Goal: Browse casually

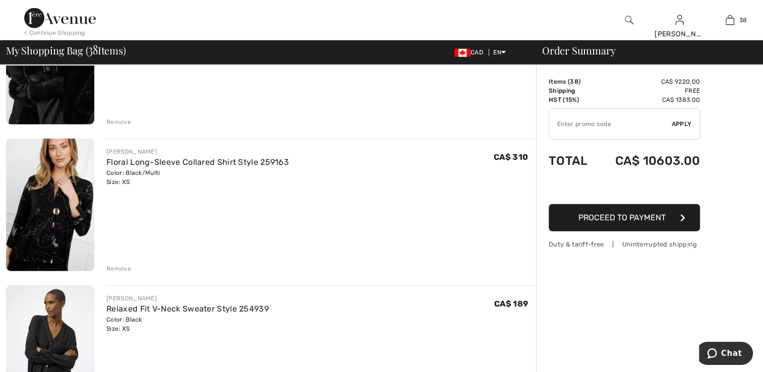
scroll to position [2824, 0]
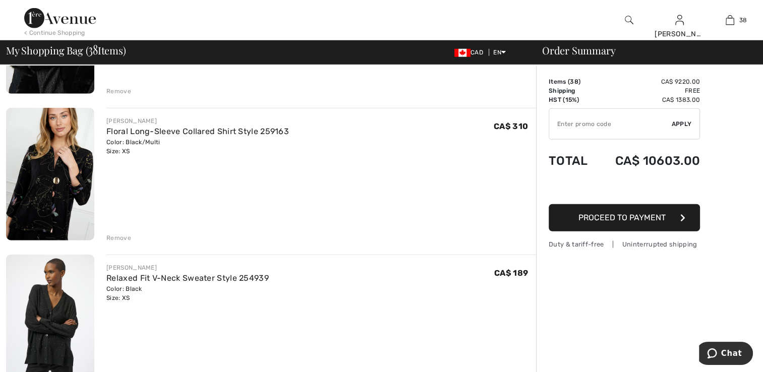
click at [67, 210] on img at bounding box center [50, 174] width 88 height 133
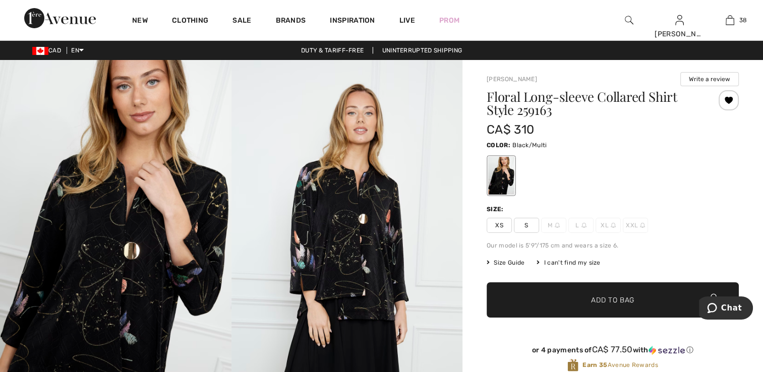
click at [67, 210] on div at bounding box center [115, 233] width 231 height 347
click at [712, 80] on button "Write a review" at bounding box center [709, 79] width 58 height 14
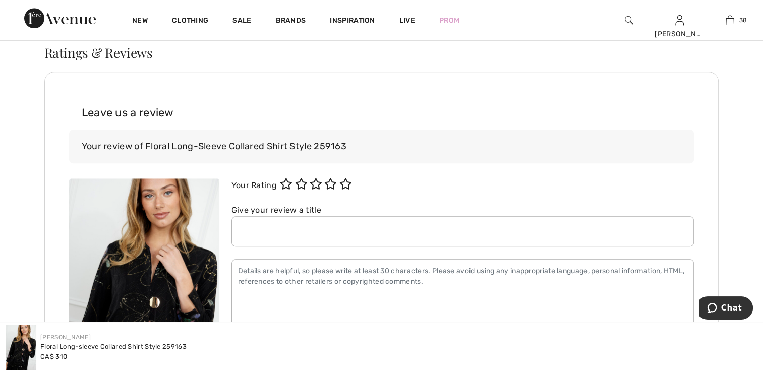
scroll to position [1094, 0]
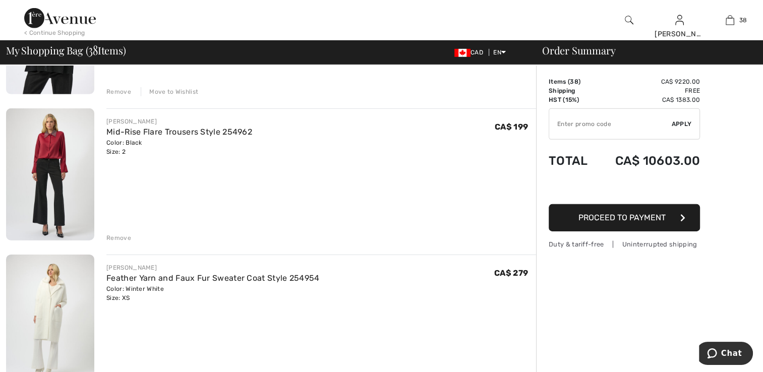
scroll to position [3227, 0]
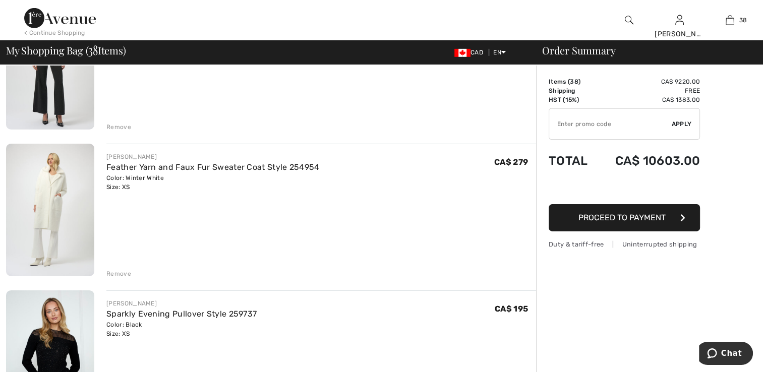
click at [31, 219] on img at bounding box center [50, 210] width 88 height 132
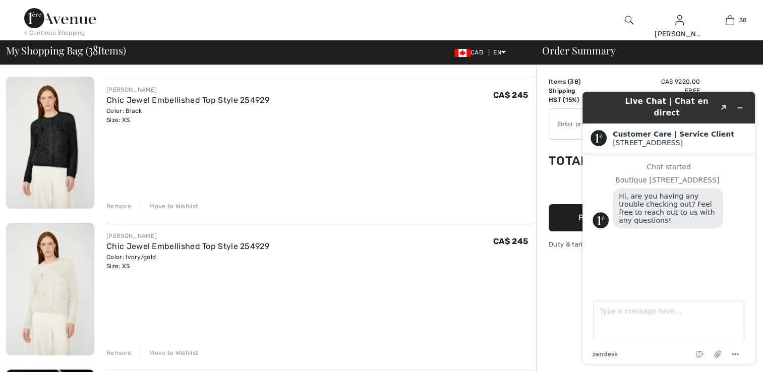
scroll to position [4034, 0]
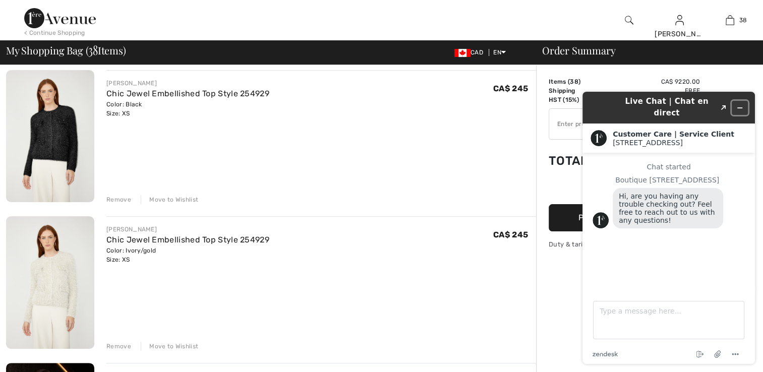
click at [742, 104] on icon "Minimize widget" at bounding box center [739, 107] width 7 height 7
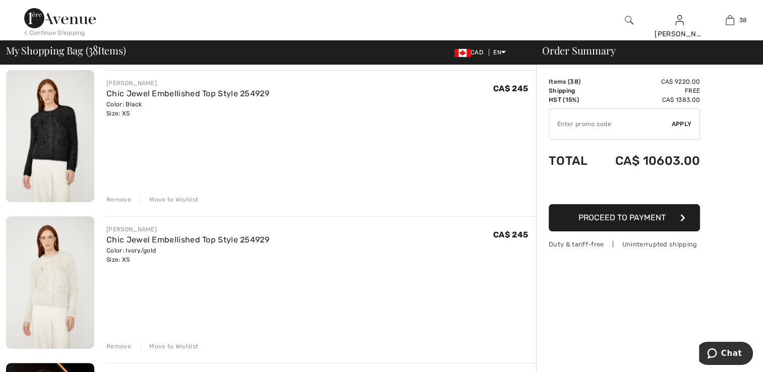
click at [62, 130] on img at bounding box center [50, 136] width 88 height 133
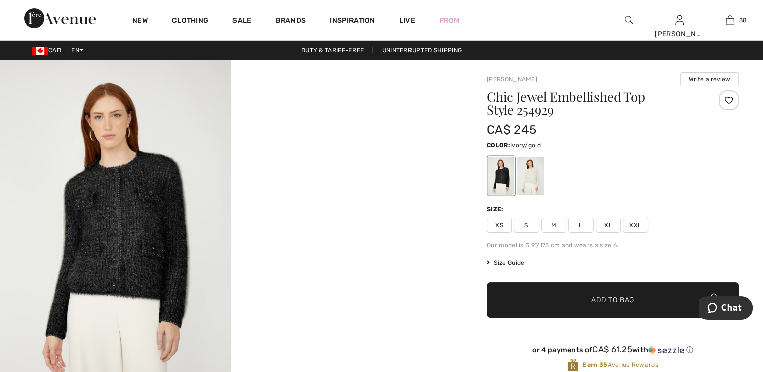
click at [536, 182] on div at bounding box center [530, 176] width 26 height 38
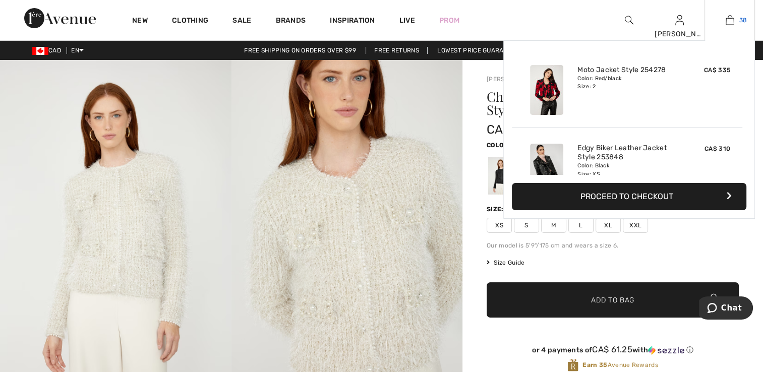
click at [726, 22] on img at bounding box center [730, 20] width 9 height 12
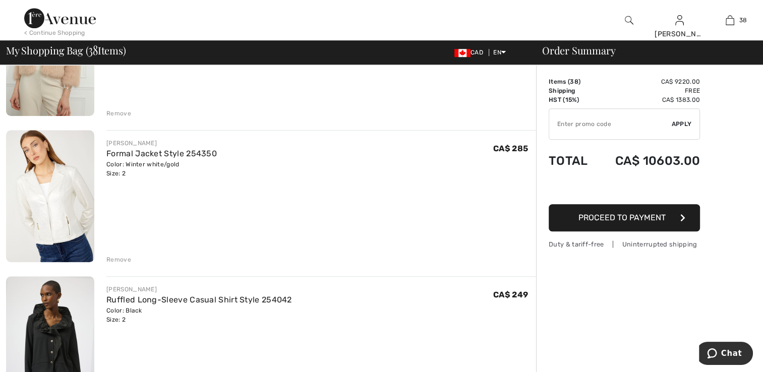
scroll to position [807, 0]
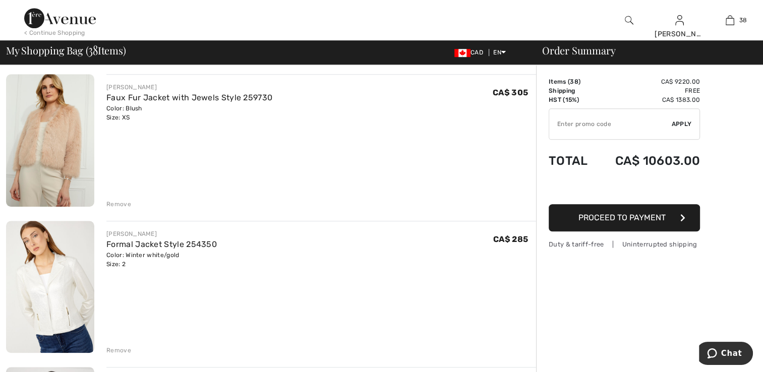
click at [44, 148] on img at bounding box center [50, 140] width 88 height 133
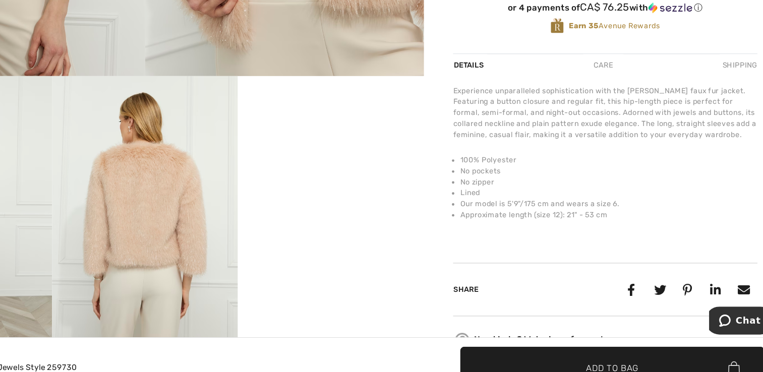
scroll to position [302, 0]
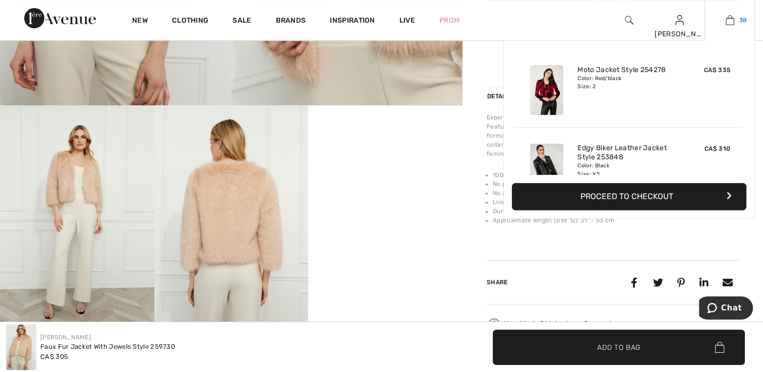
click at [730, 23] on img at bounding box center [730, 20] width 9 height 12
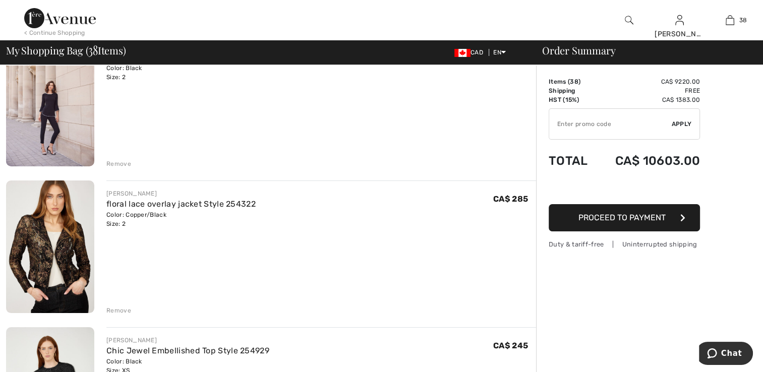
scroll to position [3832, 0]
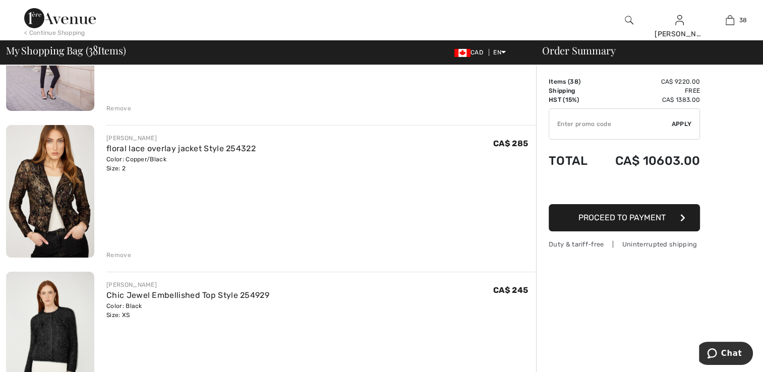
click at [69, 195] on img at bounding box center [50, 191] width 88 height 133
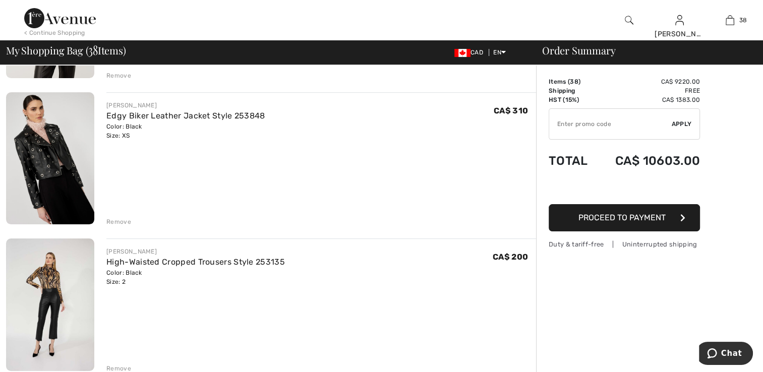
scroll to position [202, 0]
click at [52, 168] on img at bounding box center [50, 159] width 88 height 133
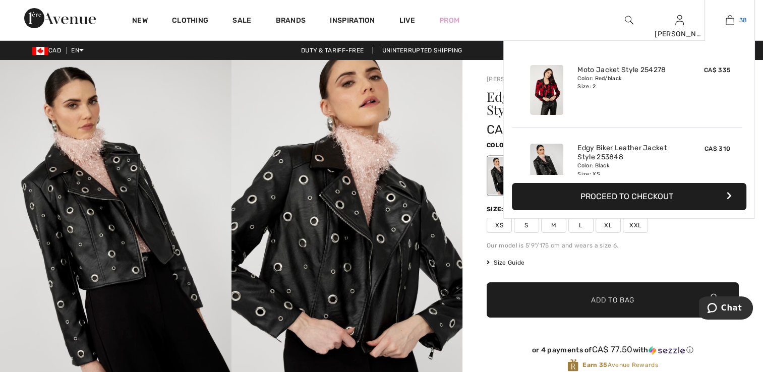
click at [730, 18] on img at bounding box center [730, 20] width 9 height 12
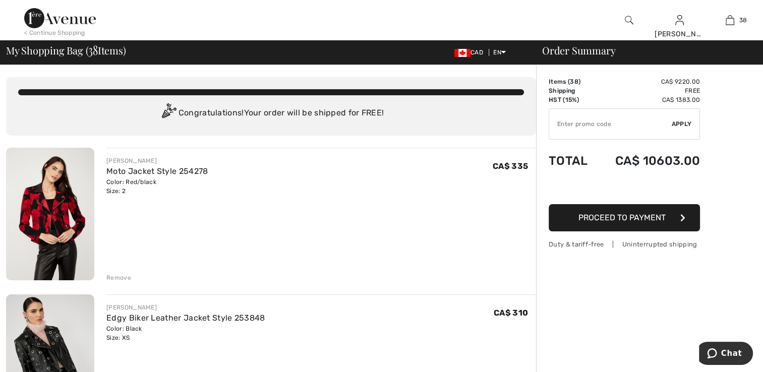
click at [49, 198] on img at bounding box center [50, 214] width 88 height 133
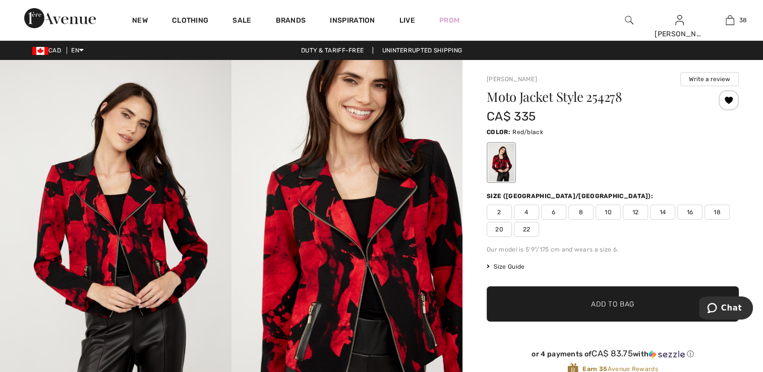
click at [161, 276] on img at bounding box center [115, 233] width 231 height 347
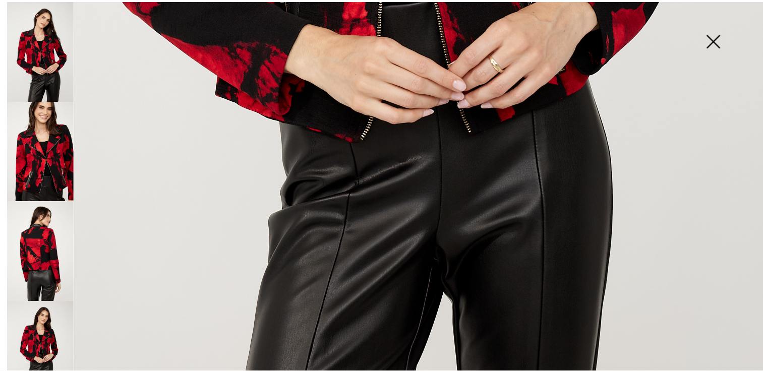
scroll to position [772, 0]
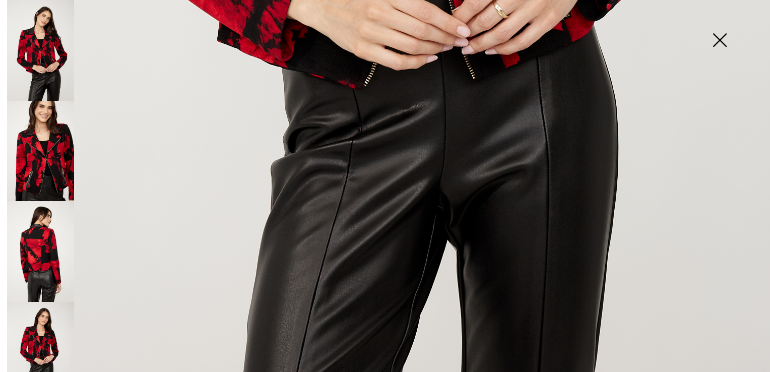
click at [719, 37] on img at bounding box center [720, 41] width 50 height 52
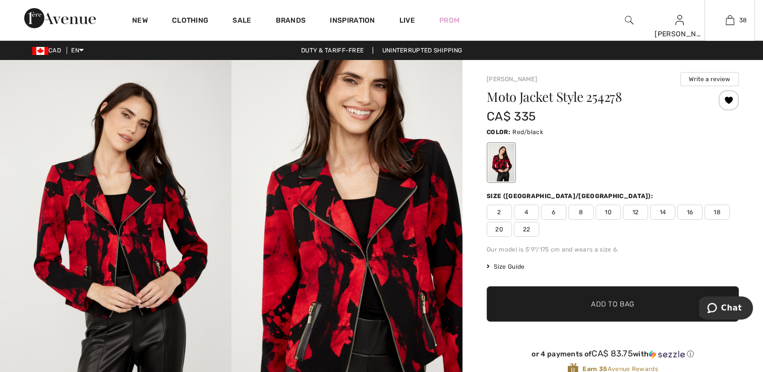
scroll to position [760, 0]
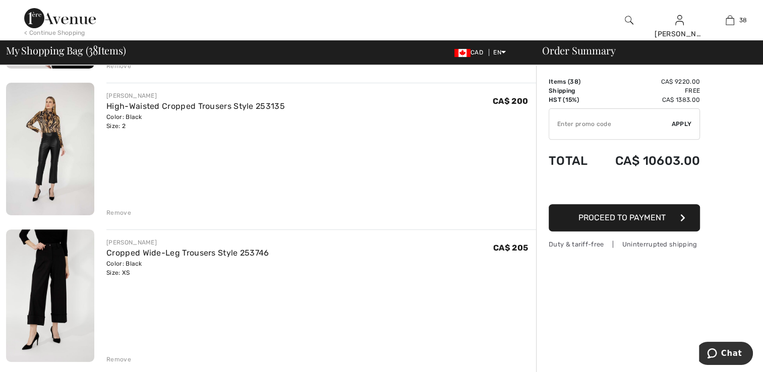
scroll to position [353, 0]
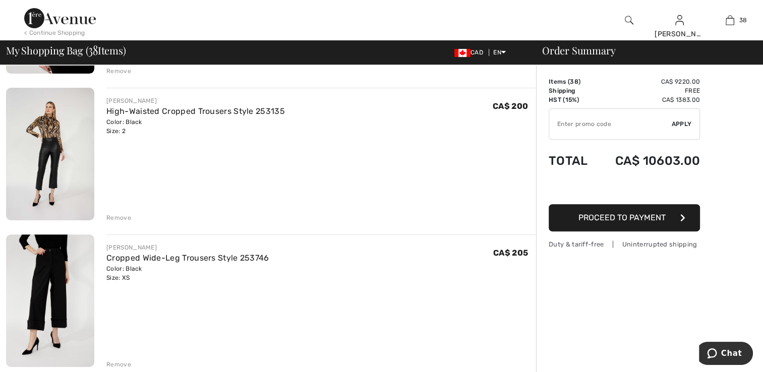
click at [37, 171] on img at bounding box center [50, 154] width 88 height 133
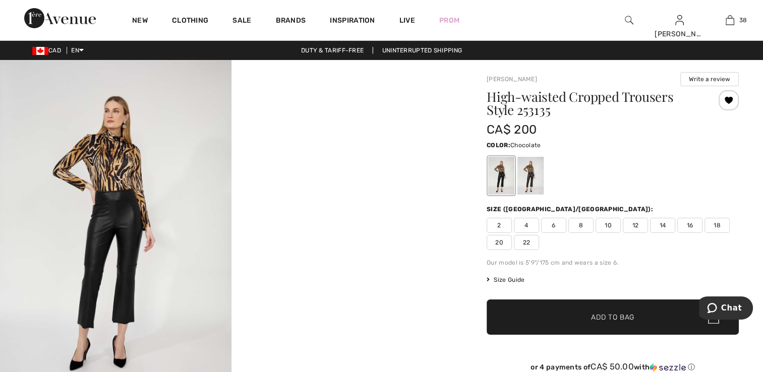
click at [532, 177] on div at bounding box center [530, 176] width 26 height 38
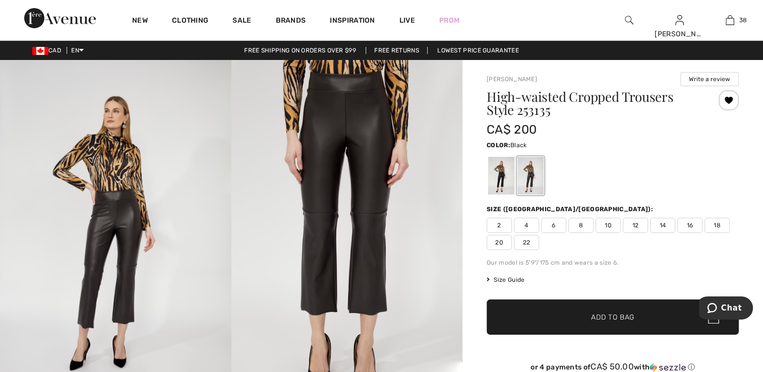
click at [500, 180] on div at bounding box center [501, 176] width 26 height 38
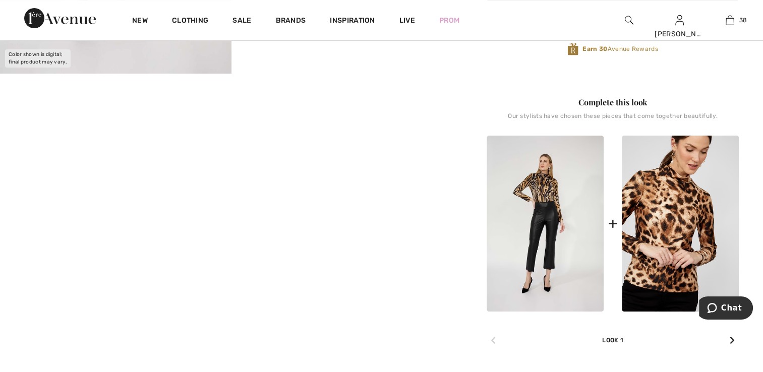
scroll to position [403, 0]
